Goal: Information Seeking & Learning: Understand process/instructions

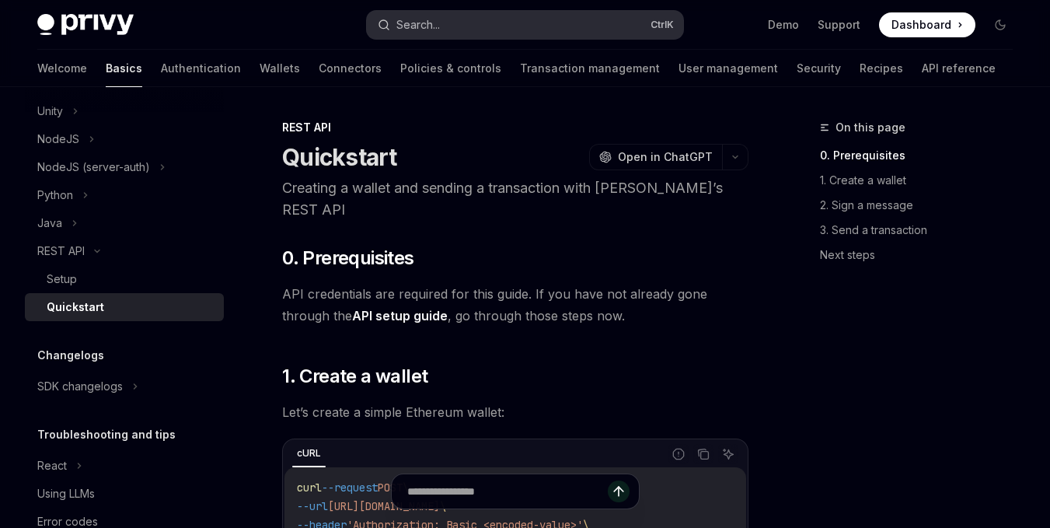
click at [459, 24] on button "Search... Ctrl K" at bounding box center [525, 25] width 317 height 28
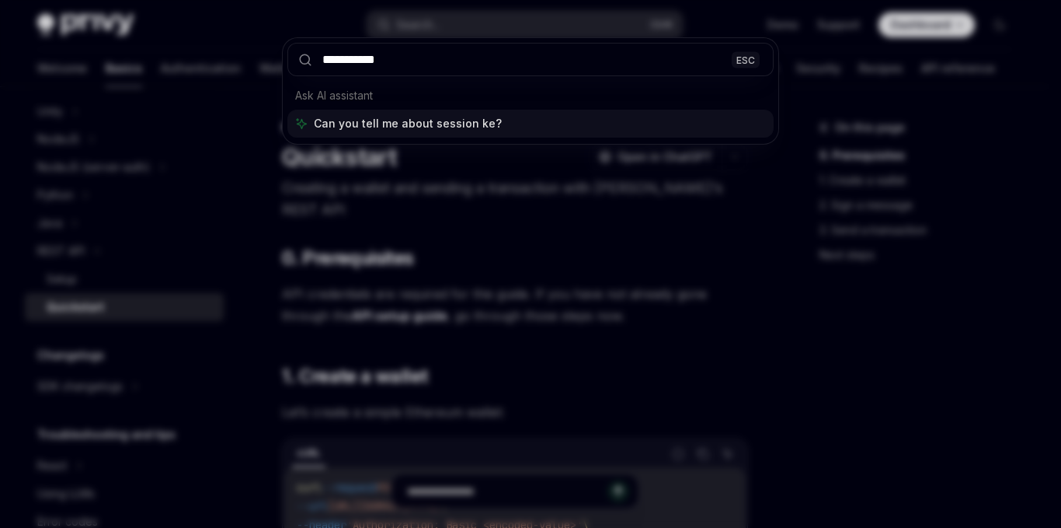
type input "**********"
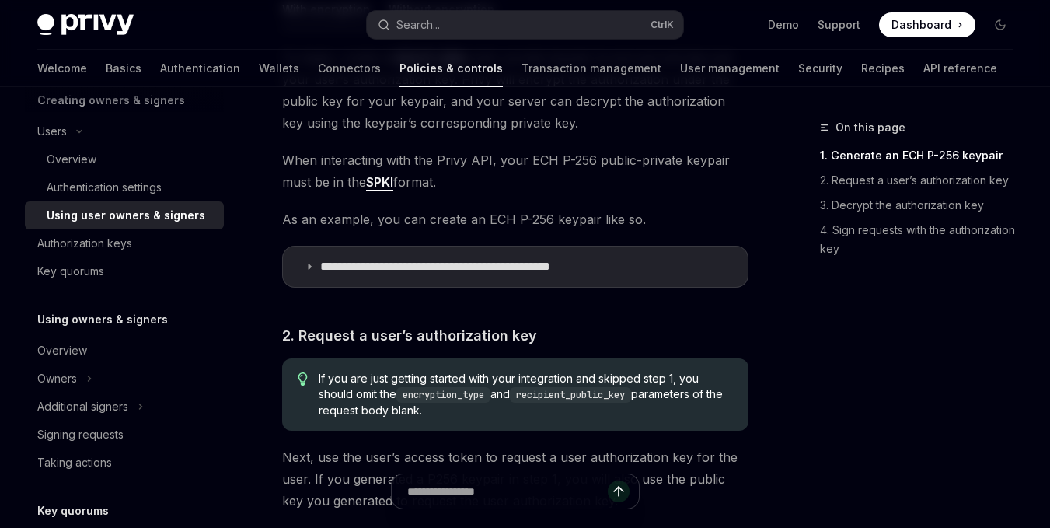
scroll to position [1121, 0]
click at [321, 263] on p "**********" at bounding box center [478, 266] width 316 height 16
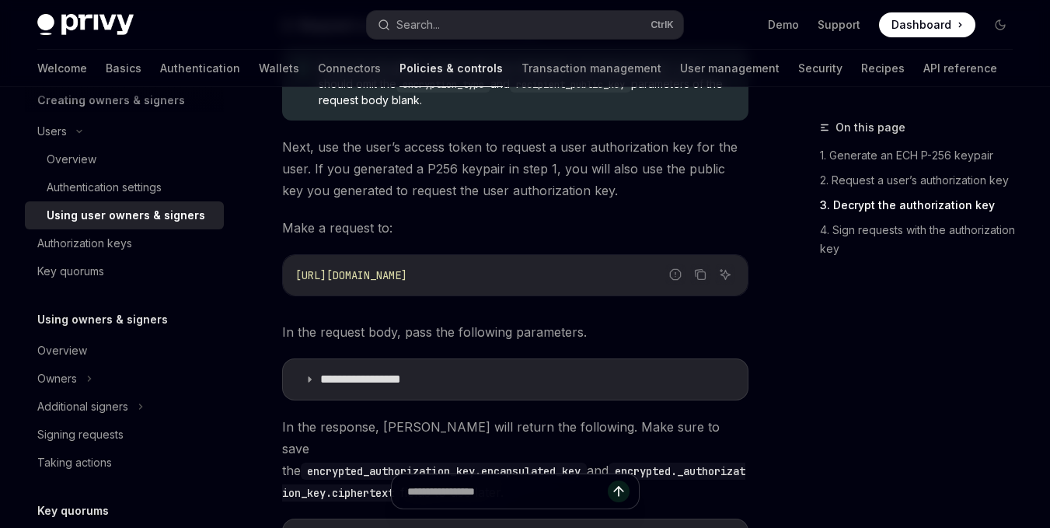
scroll to position [2052, 0]
click at [699, 282] on icon "Copy the contents from the code block" at bounding box center [700, 276] width 12 height 12
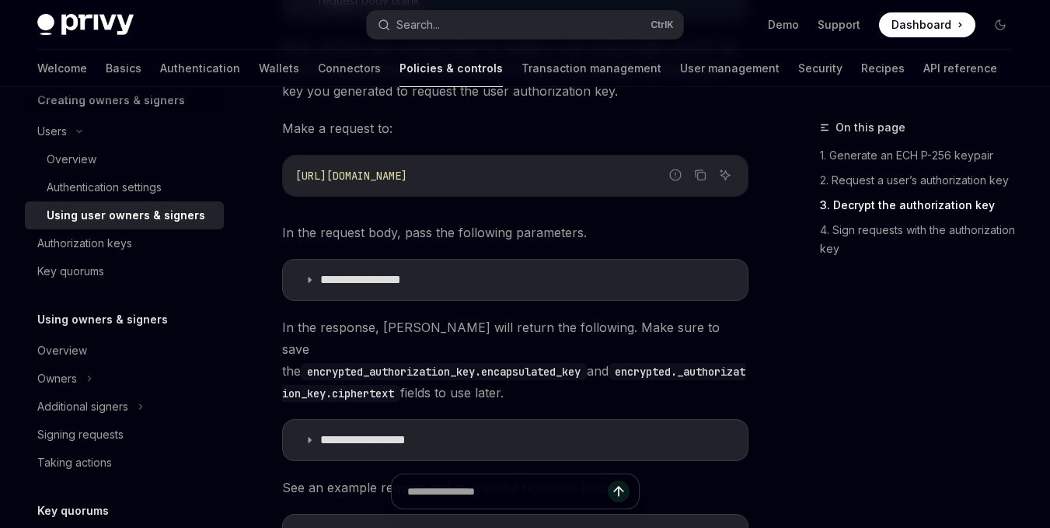
scroll to position [2161, 0]
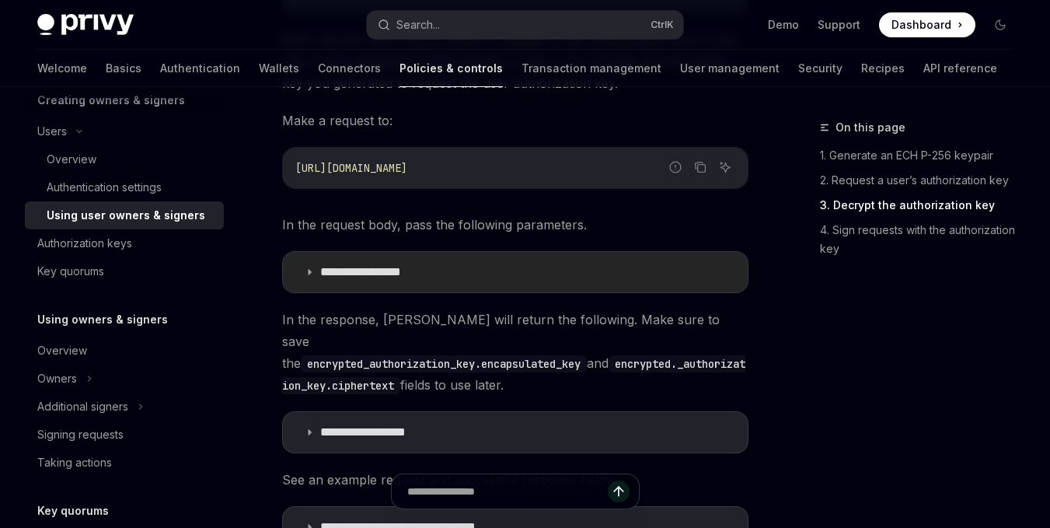
click at [312, 265] on summary "**********" at bounding box center [515, 272] width 465 height 40
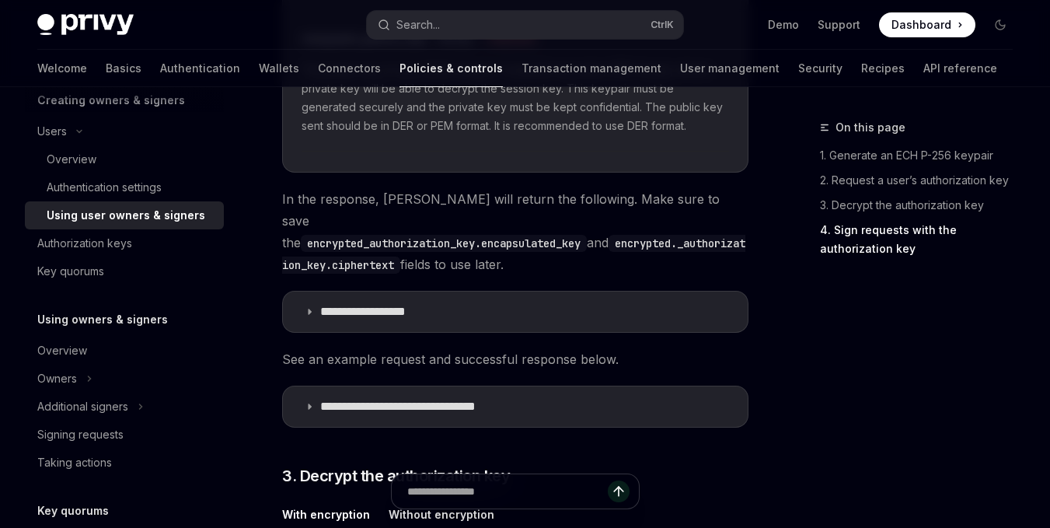
scroll to position [2783, 0]
click at [320, 303] on p "**********" at bounding box center [382, 311] width 125 height 16
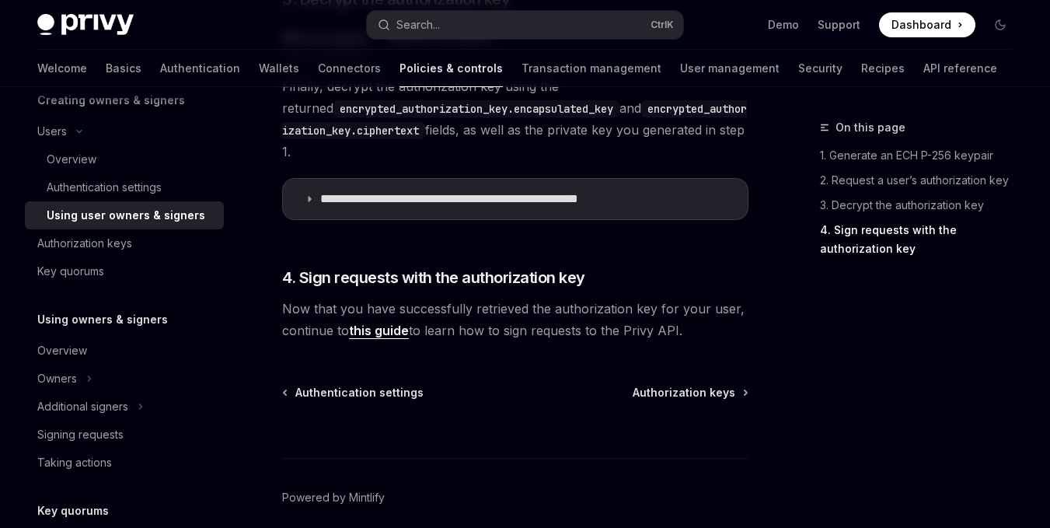
scroll to position [3986, 0]
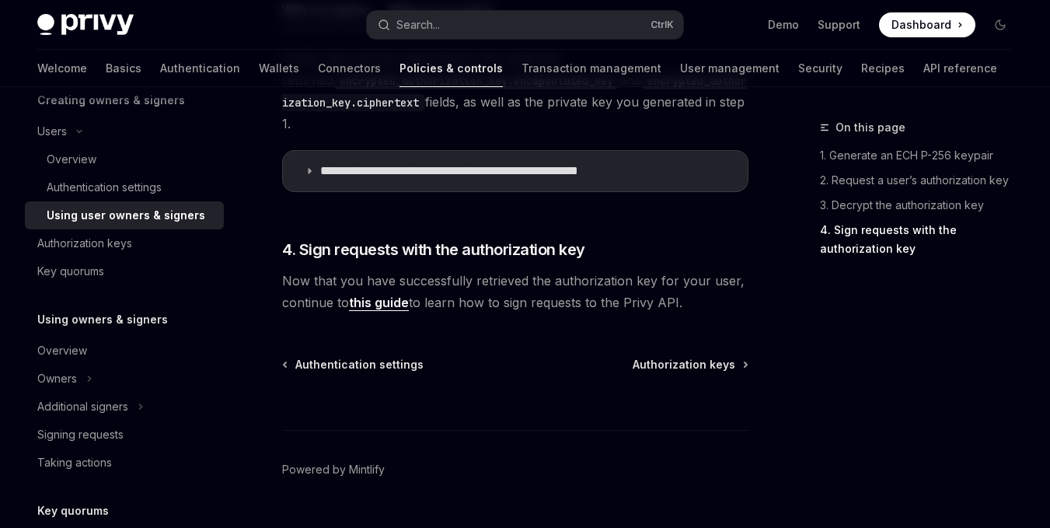
scroll to position [4027, 0]
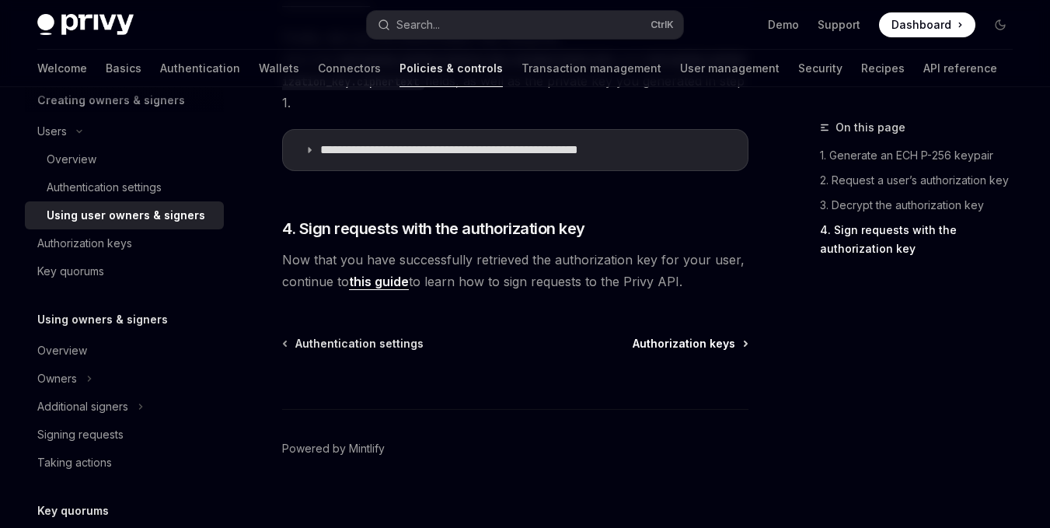
click at [640, 336] on span "Authorization keys" at bounding box center [684, 344] width 103 height 16
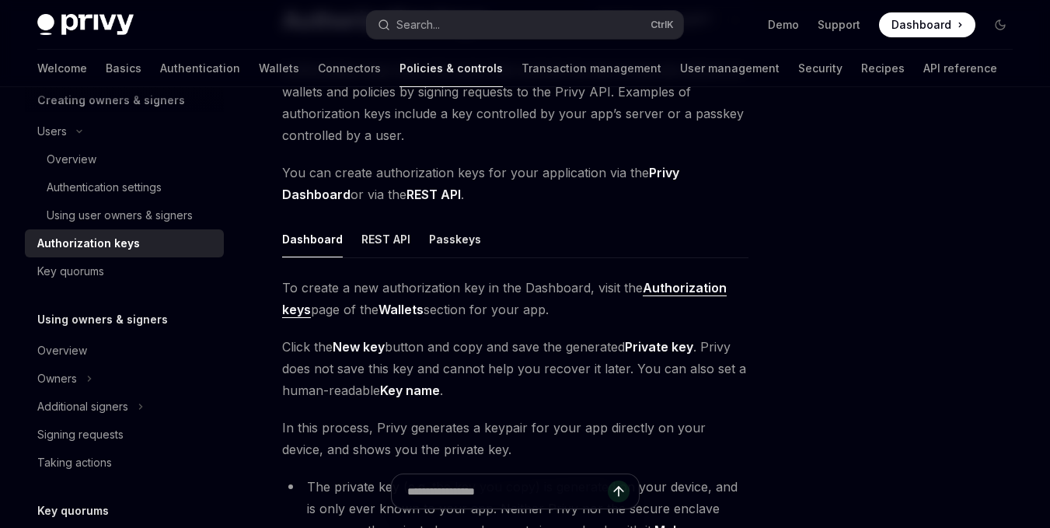
scroll to position [133, 0]
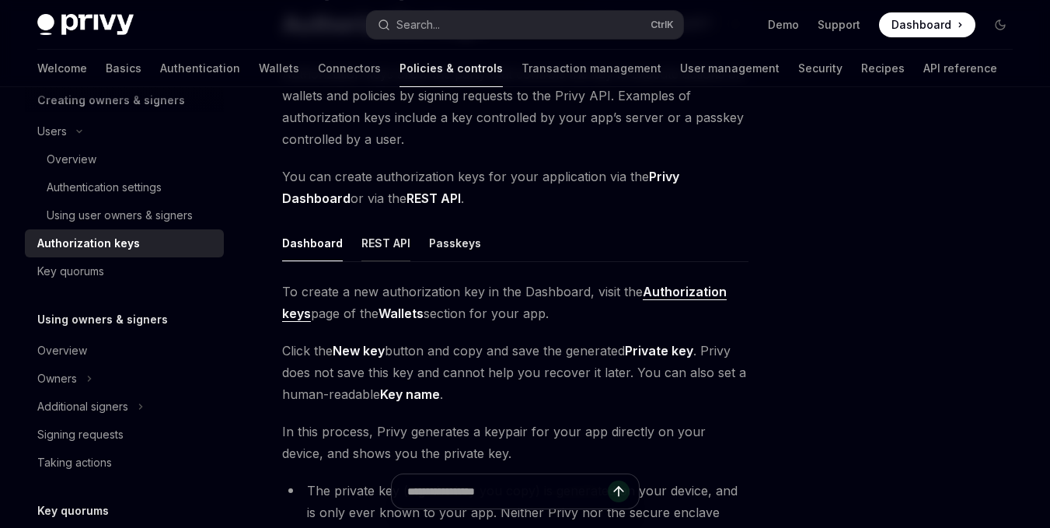
click at [390, 239] on button "REST API" at bounding box center [385, 243] width 49 height 37
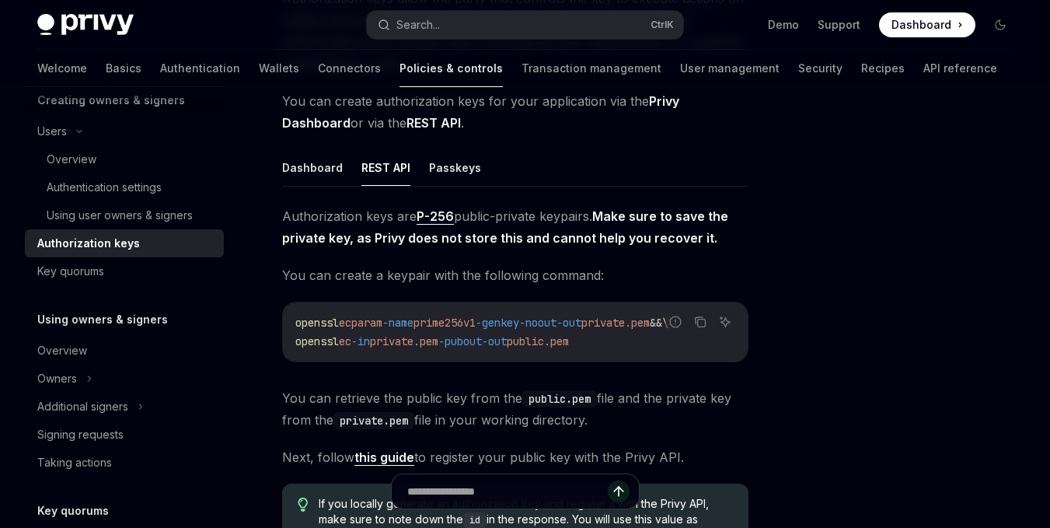
scroll to position [209, 0]
click at [459, 176] on button "Passkeys" at bounding box center [455, 166] width 52 height 37
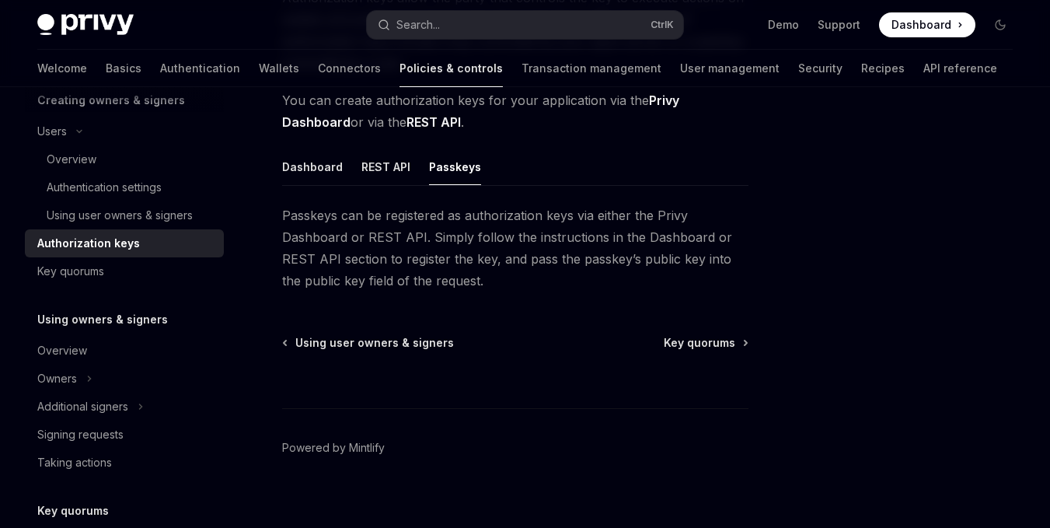
click at [348, 170] on ul "Dashboard REST API Passkeys" at bounding box center [515, 166] width 466 height 37
click at [322, 170] on button "Dashboard" at bounding box center [312, 166] width 61 height 37
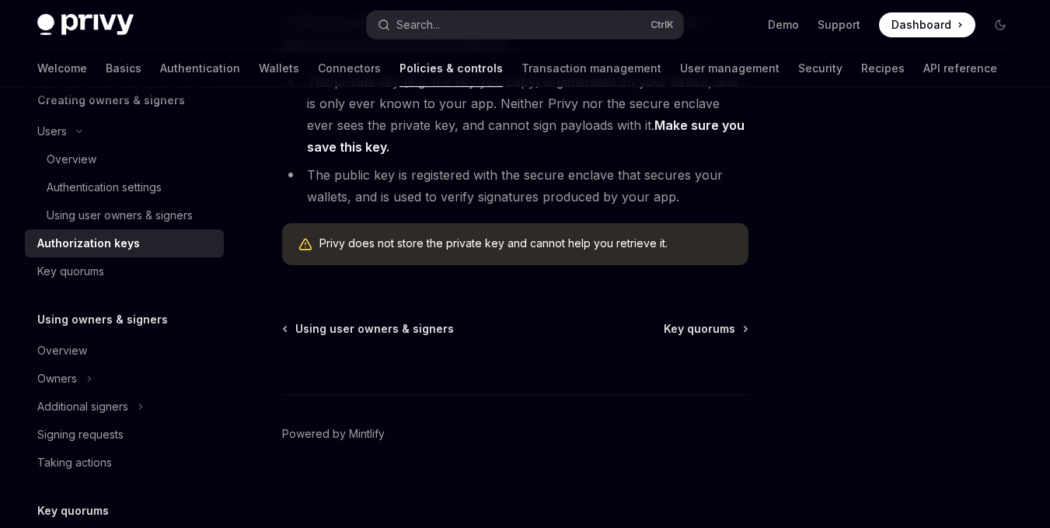
scroll to position [542, 0]
click at [356, 323] on span "Using user owners & signers" at bounding box center [374, 328] width 159 height 16
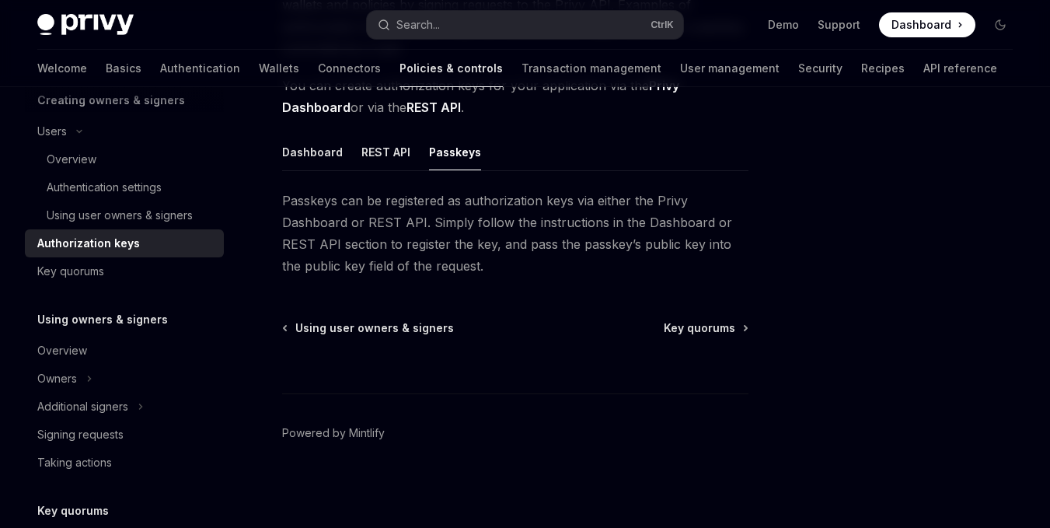
scroll to position [209, 0]
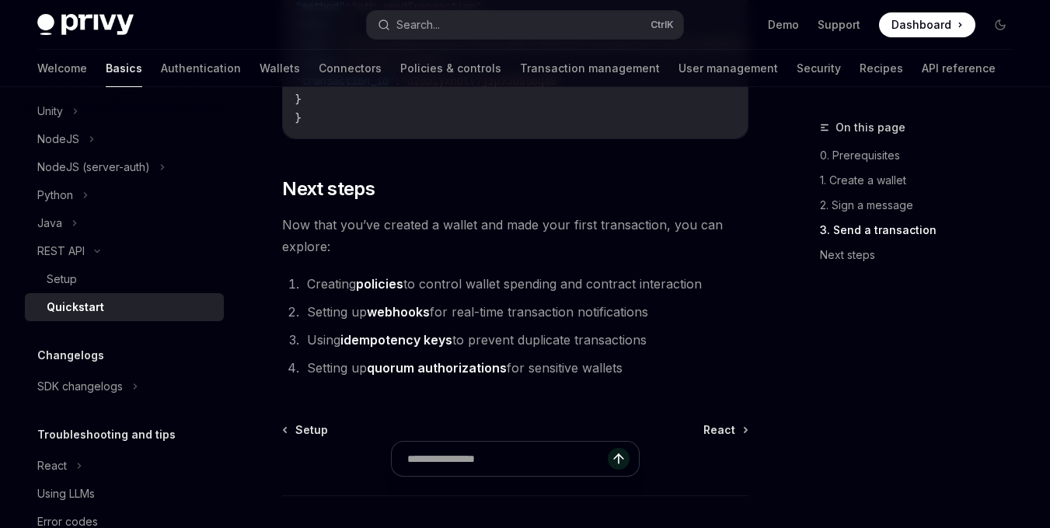
scroll to position [2257, 0]
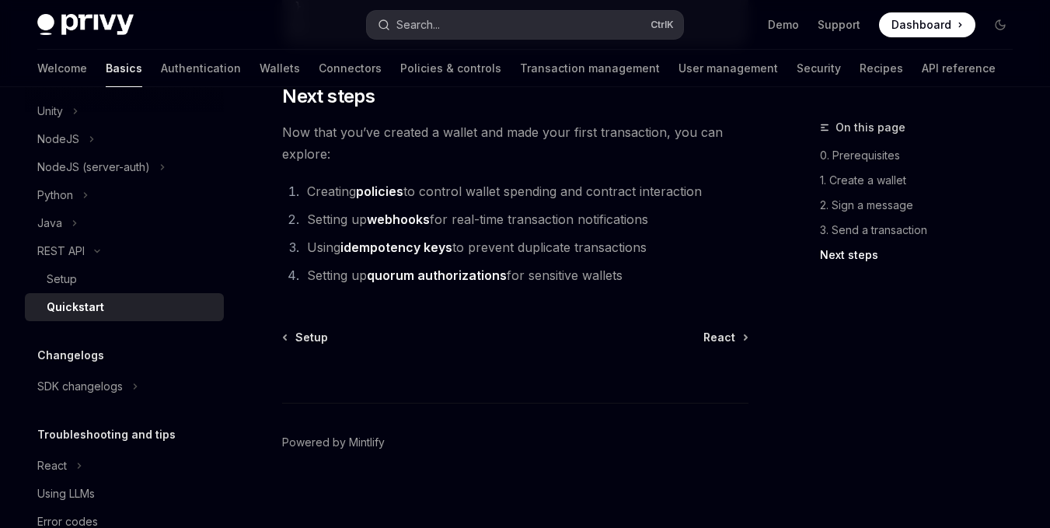
click at [500, 27] on button "Search... Ctrl K" at bounding box center [525, 25] width 317 height 28
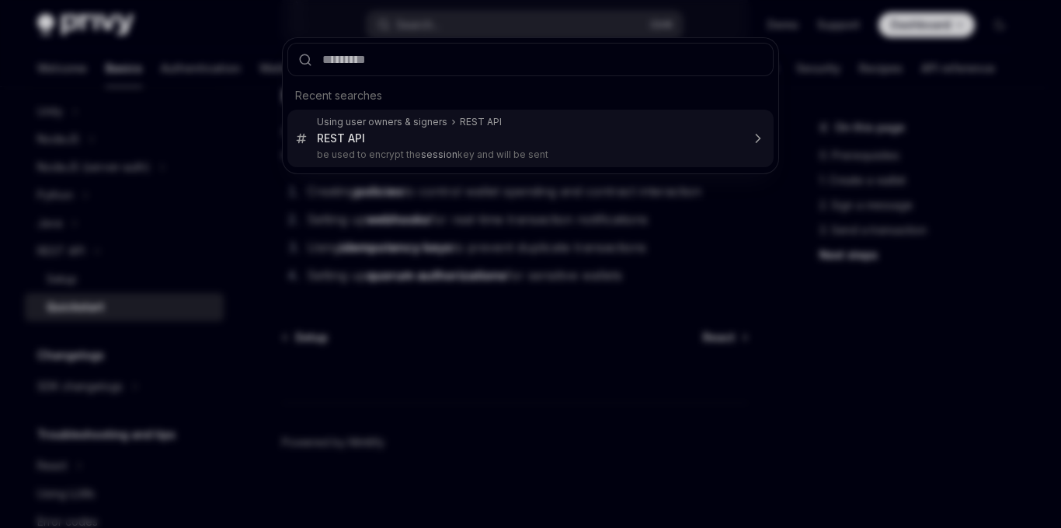
click at [444, 134] on div "REST API" at bounding box center [529, 138] width 424 height 14
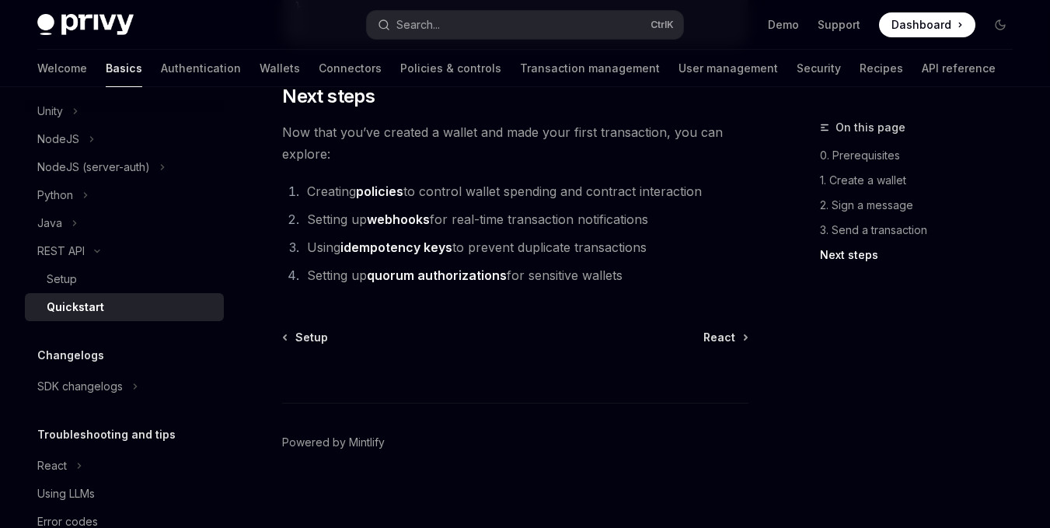
type textarea "*"
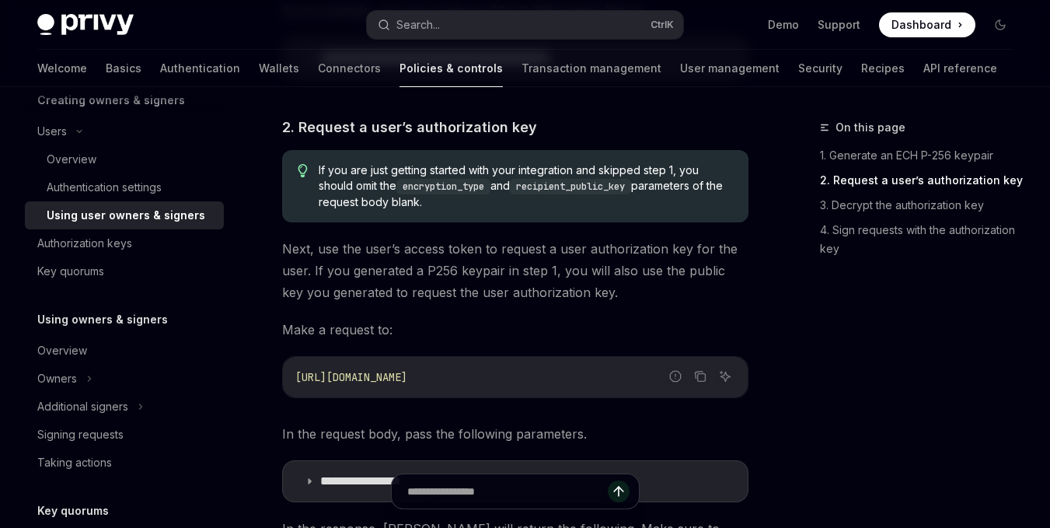
scroll to position [1484, 0]
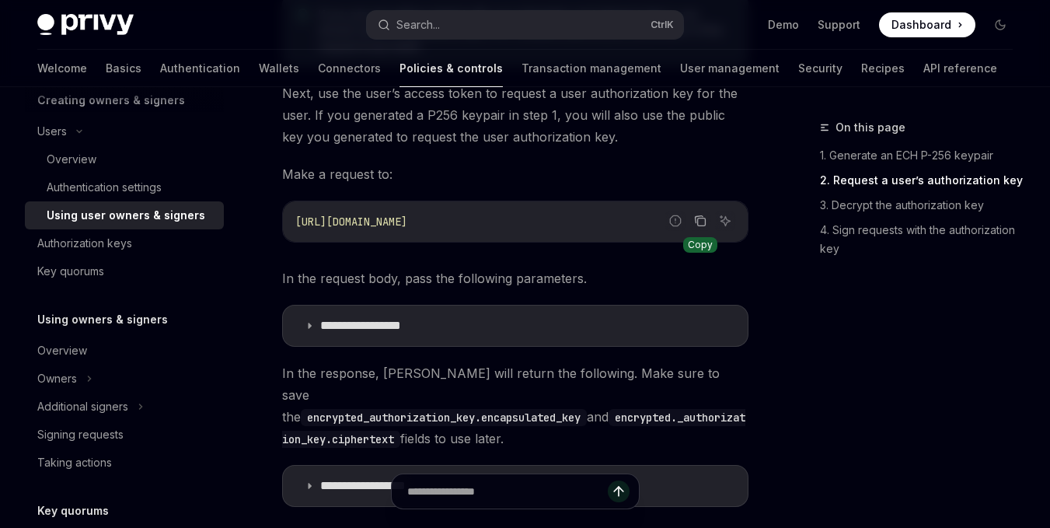
click at [702, 217] on icon "Copy the contents from the code block" at bounding box center [700, 220] width 12 height 12
click at [313, 322] on icon at bounding box center [309, 325] width 9 height 9
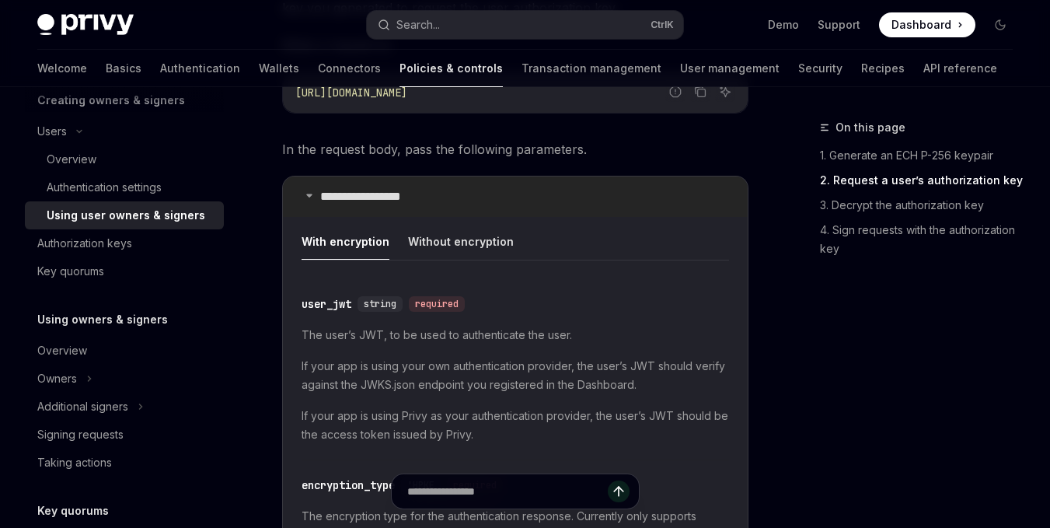
scroll to position [1617, 0]
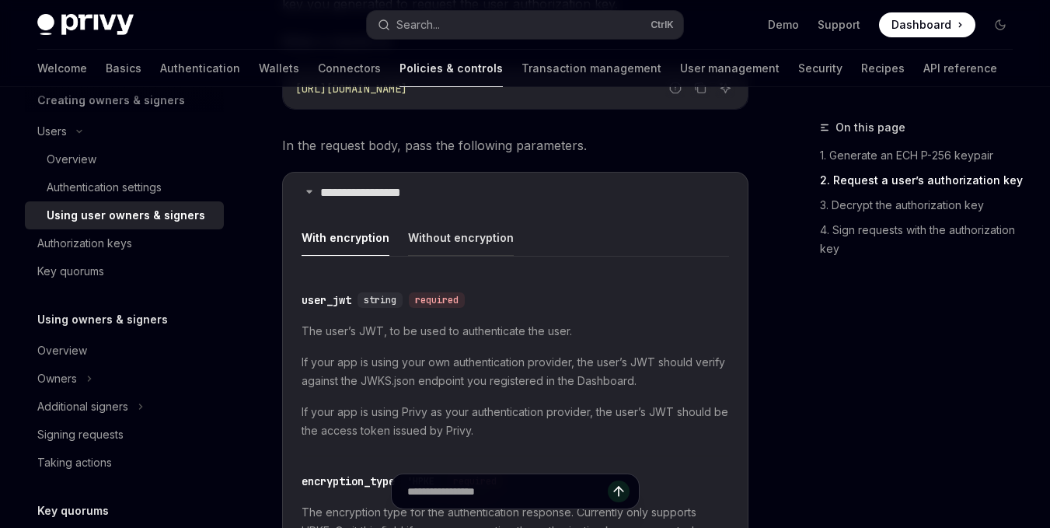
click at [434, 245] on button "Without encryption" at bounding box center [461, 237] width 106 height 37
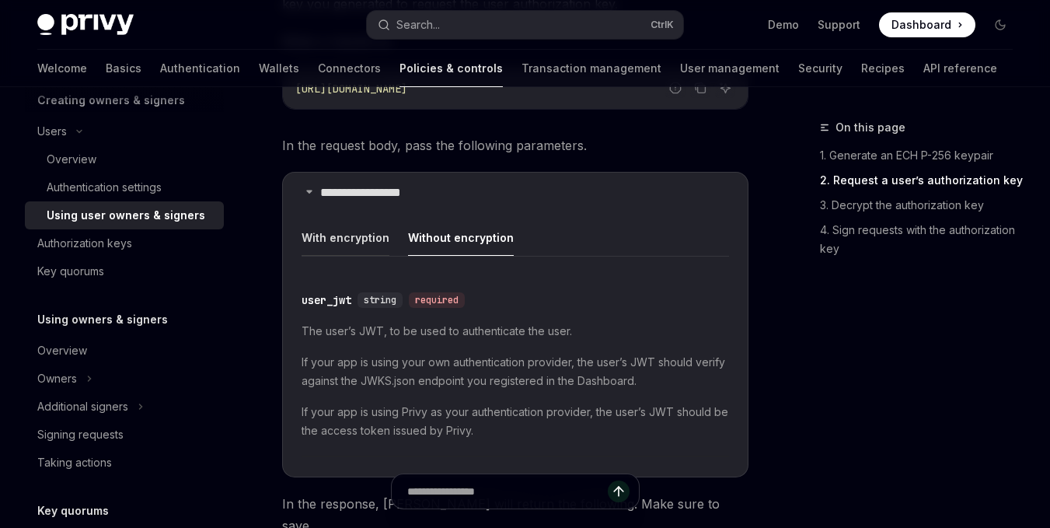
click at [353, 225] on button "With encryption" at bounding box center [345, 237] width 88 height 37
type textarea "*"
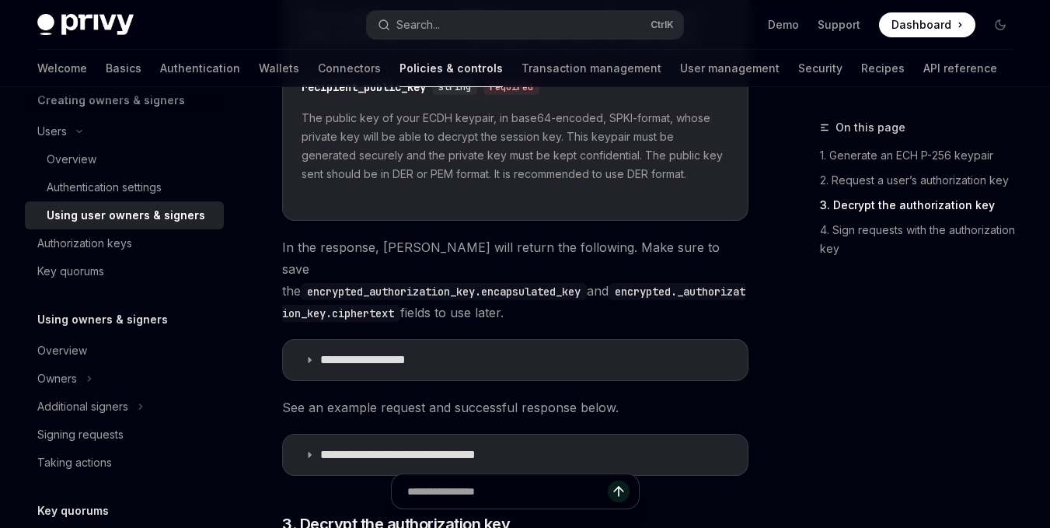
scroll to position [2113, 0]
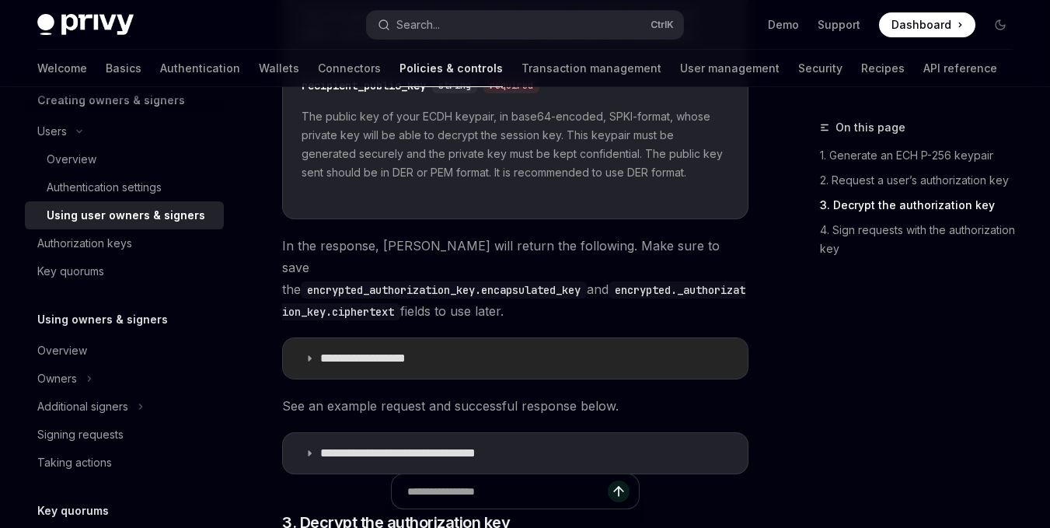
click at [378, 350] on p "**********" at bounding box center [382, 358] width 125 height 16
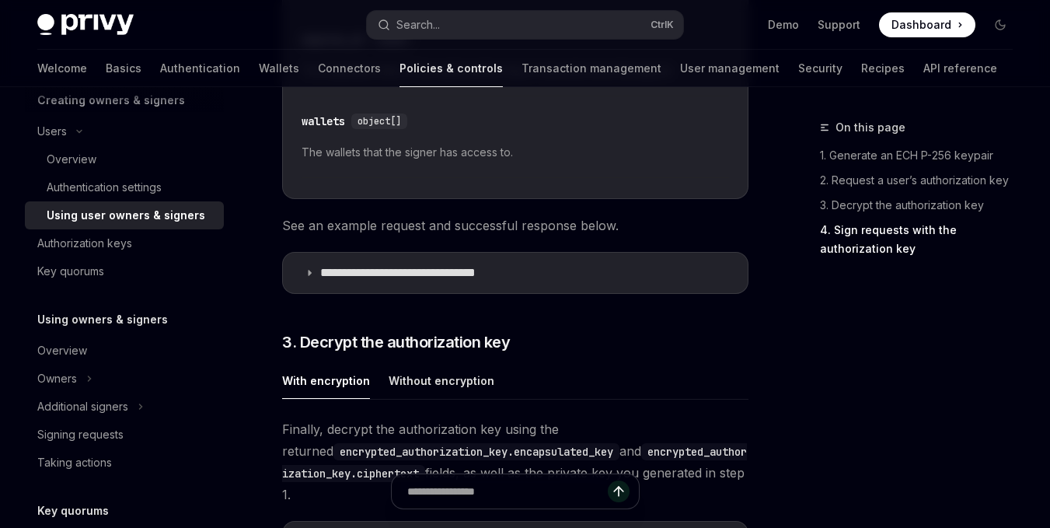
scroll to position [3025, 0]
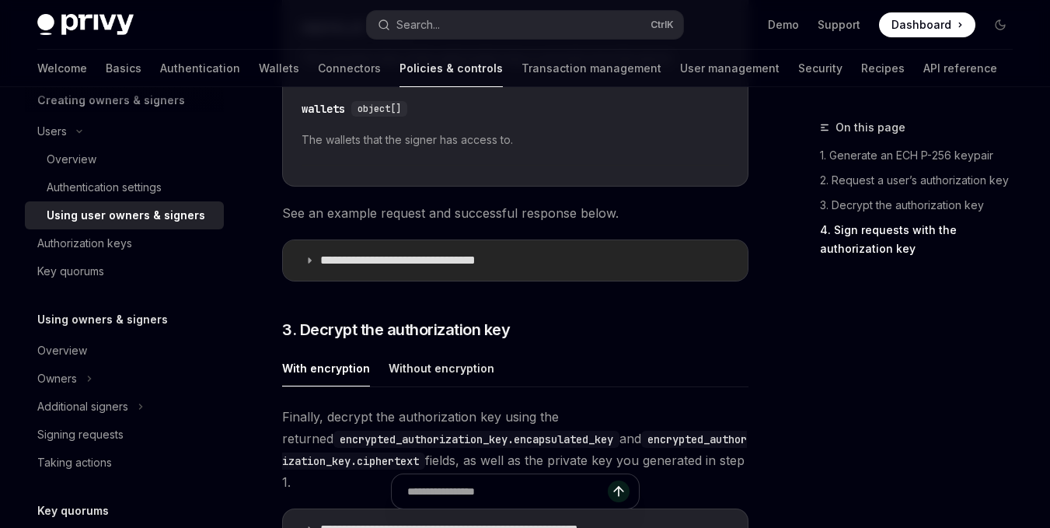
click at [391, 253] on p "**********" at bounding box center [429, 261] width 219 height 16
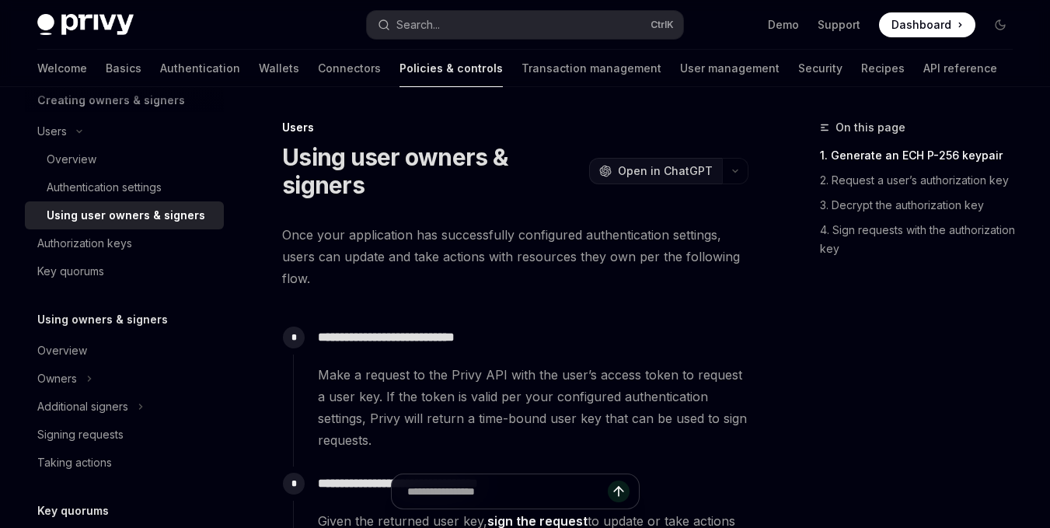
click at [668, 179] on button "OpenAI Open in ChatGPT" at bounding box center [655, 171] width 133 height 26
click at [747, 178] on button "button" at bounding box center [735, 171] width 26 height 26
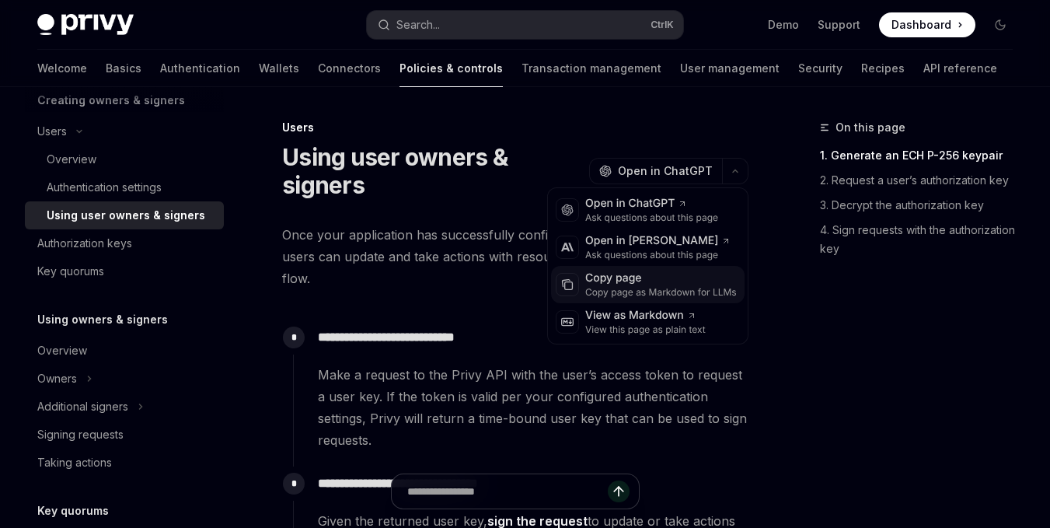
click at [701, 289] on div "Copy page as Markdown for LLMs" at bounding box center [661, 292] width 152 height 12
